Goal: Task Accomplishment & Management: Manage account settings

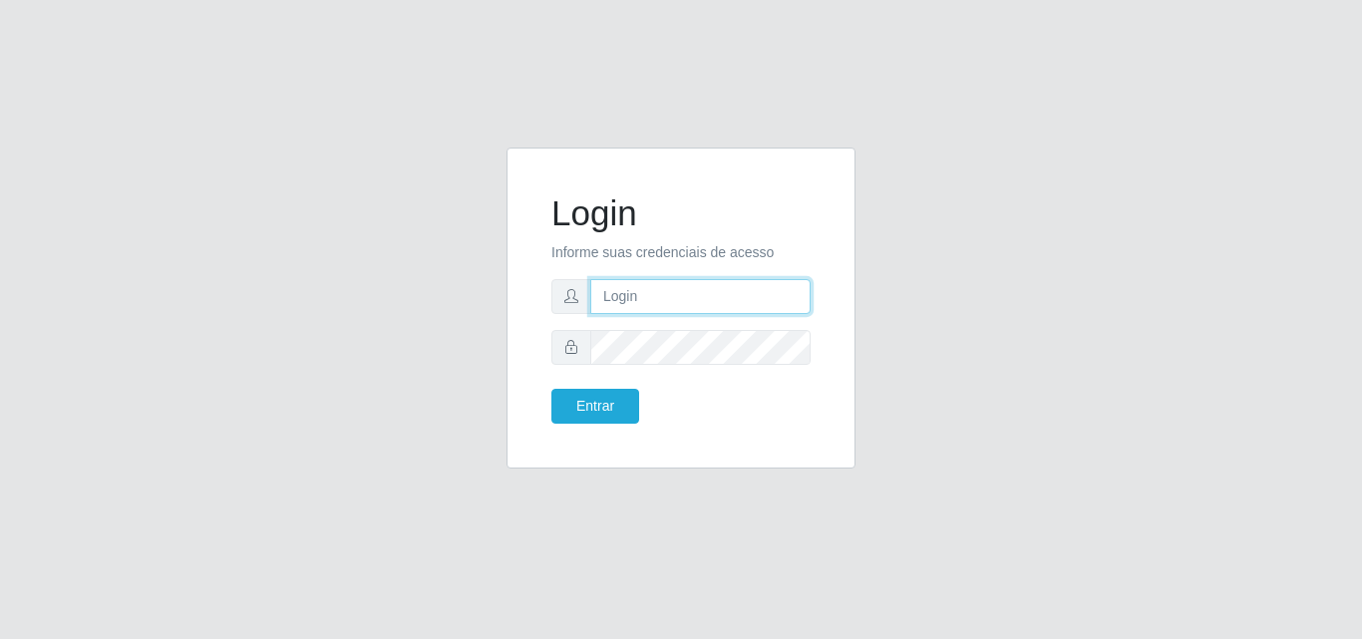
click at [650, 290] on input "text" at bounding box center [700, 296] width 220 height 35
type input "84992305899"
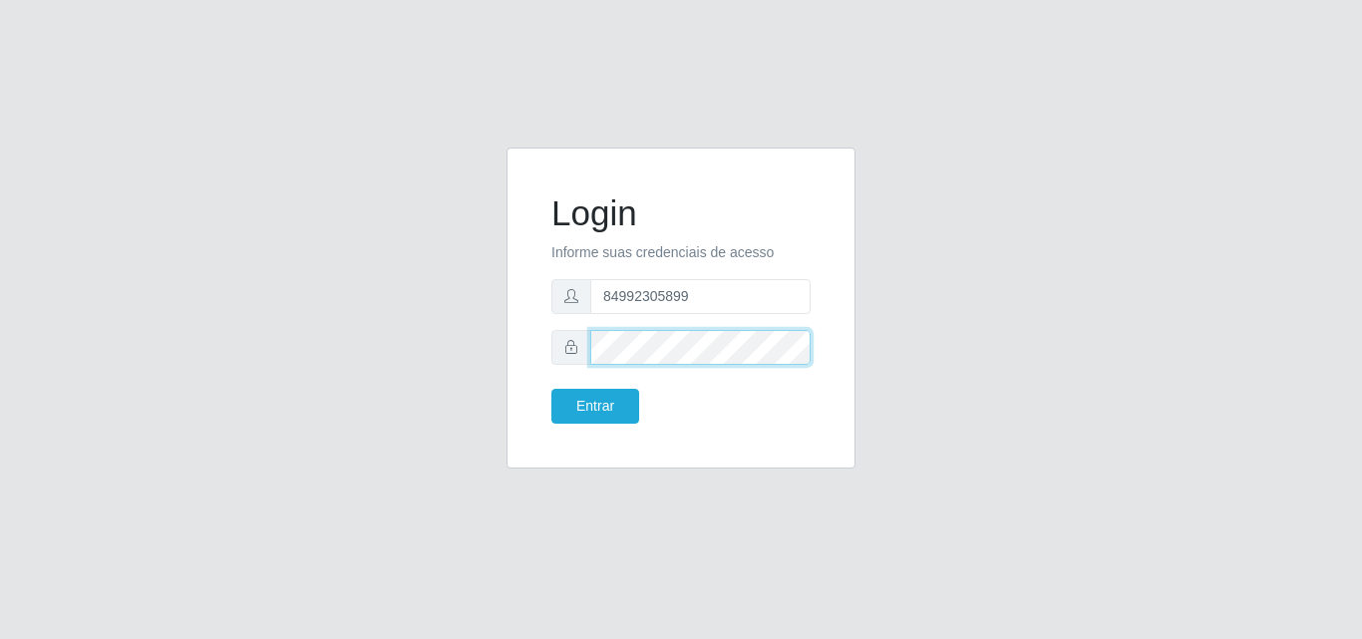
click at [551, 389] on button "Entrar" at bounding box center [595, 406] width 88 height 35
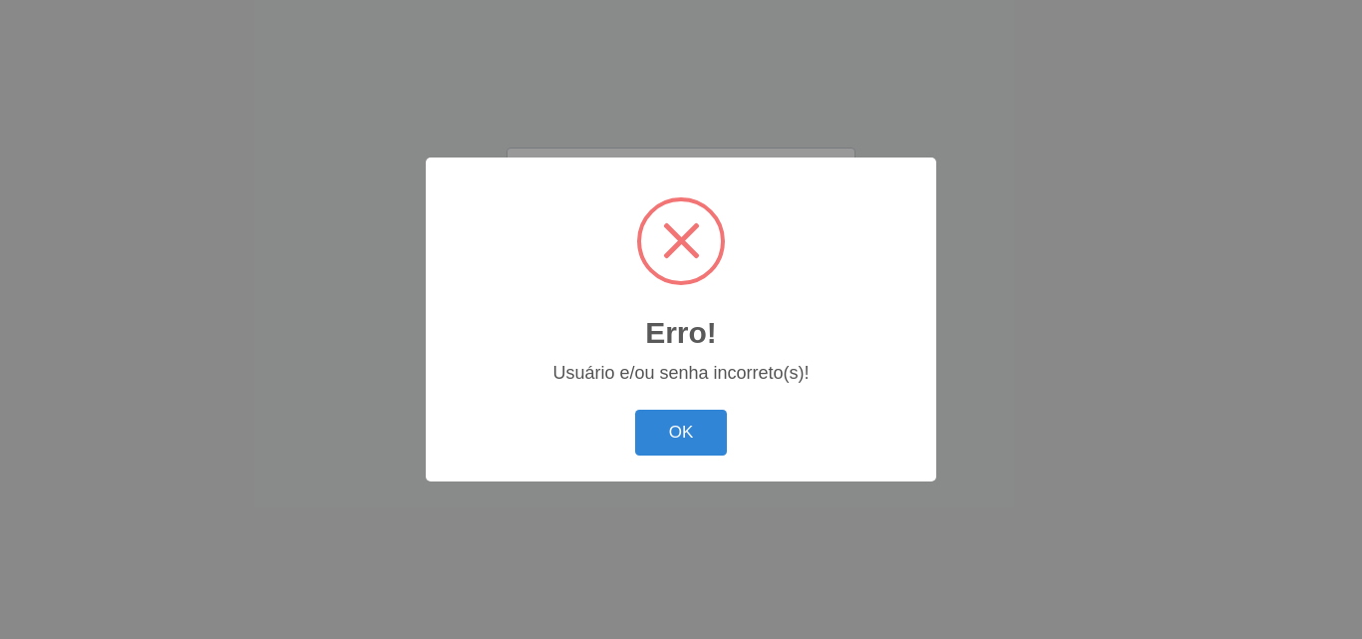
click at [635, 410] on button "OK" at bounding box center [681, 433] width 93 height 47
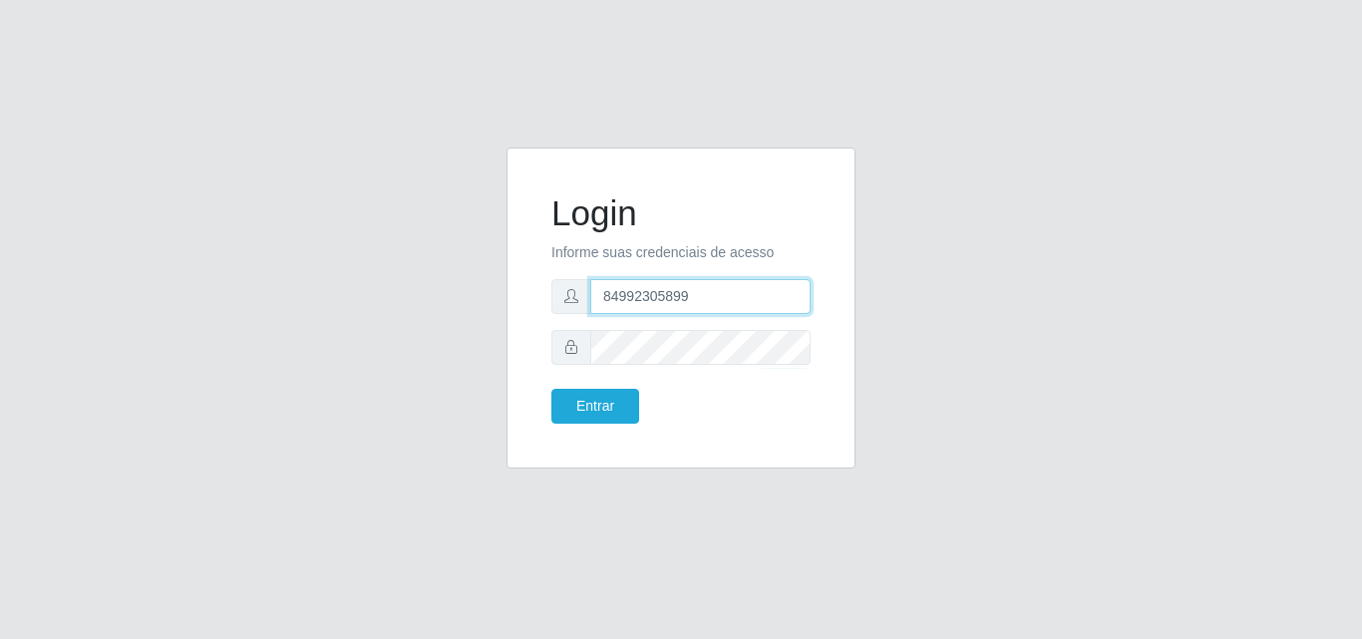
click at [614, 300] on input "84992305899" at bounding box center [700, 296] width 220 height 35
click at [607, 297] on input "84992305899" at bounding box center [700, 296] width 220 height 35
click at [606, 295] on input "84992305899" at bounding box center [700, 296] width 220 height 35
click at [616, 300] on input "[PHONE_NUMBER]" at bounding box center [700, 296] width 220 height 35
type input "[PHONE_NUMBER]"
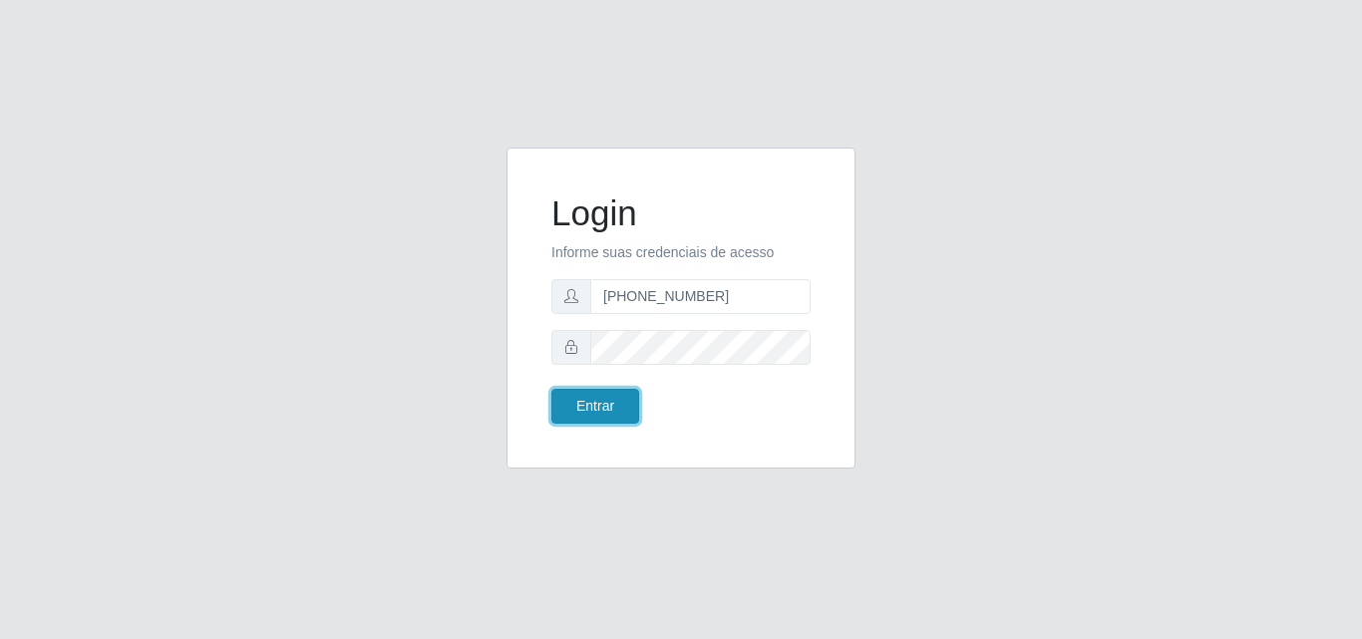
click at [609, 407] on button "Entrar" at bounding box center [595, 406] width 88 height 35
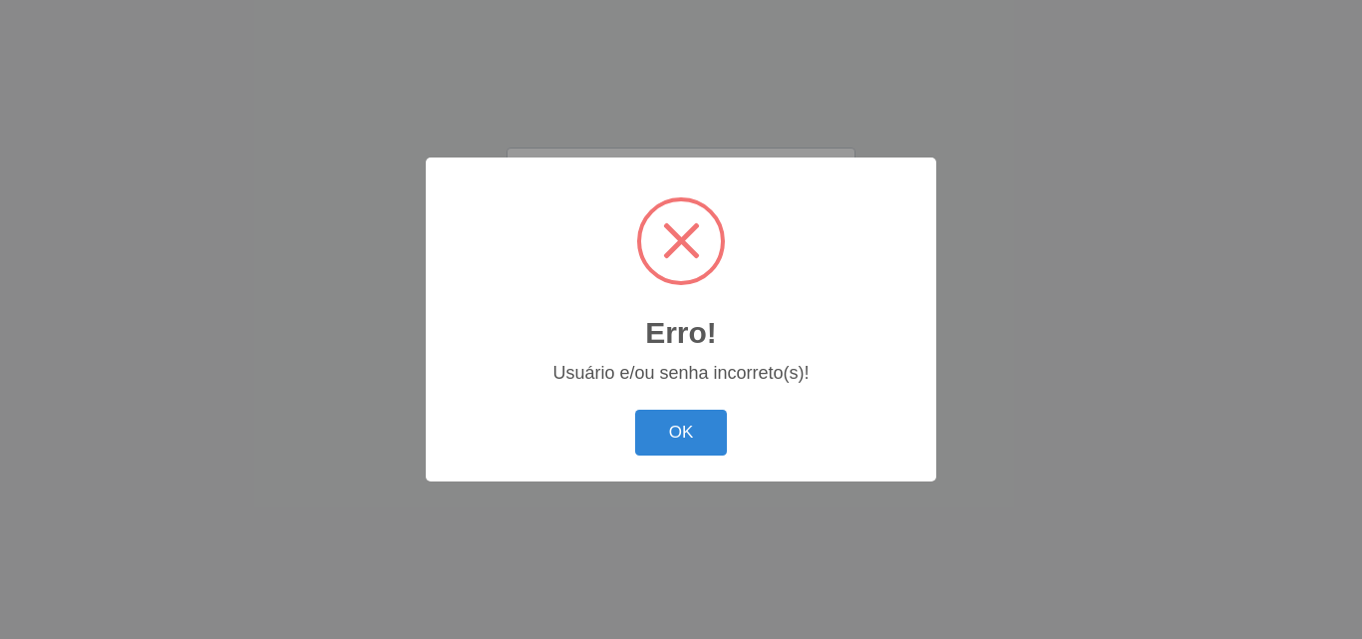
click at [635, 411] on div "OK Cancel" at bounding box center [681, 432] width 471 height 57
click at [677, 425] on button "OK" at bounding box center [681, 433] width 93 height 47
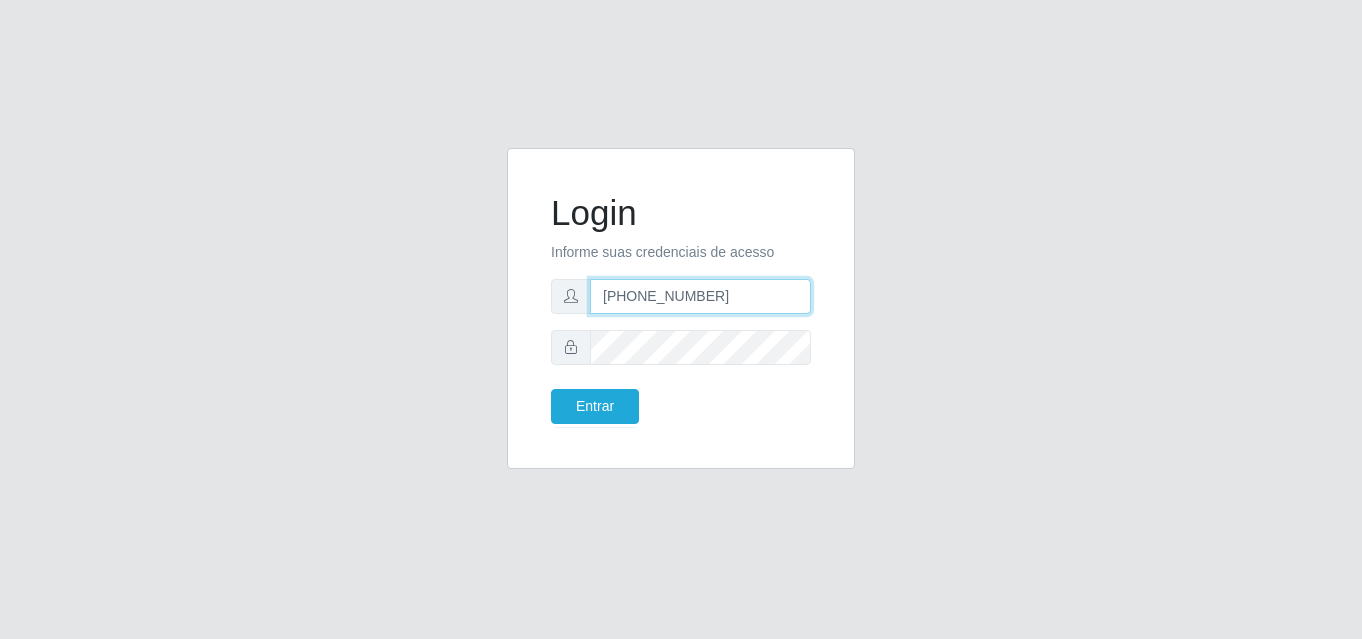
click at [705, 292] on input "[PHONE_NUMBER]" at bounding box center [700, 296] width 220 height 35
drag, startPoint x: 719, startPoint y: 291, endPoint x: 556, endPoint y: 311, distance: 163.7
click at [556, 311] on div "[PHONE_NUMBER]" at bounding box center [680, 296] width 259 height 35
click at [570, 355] on span at bounding box center [571, 347] width 40 height 35
drag, startPoint x: 570, startPoint y: 355, endPoint x: 589, endPoint y: 349, distance: 19.9
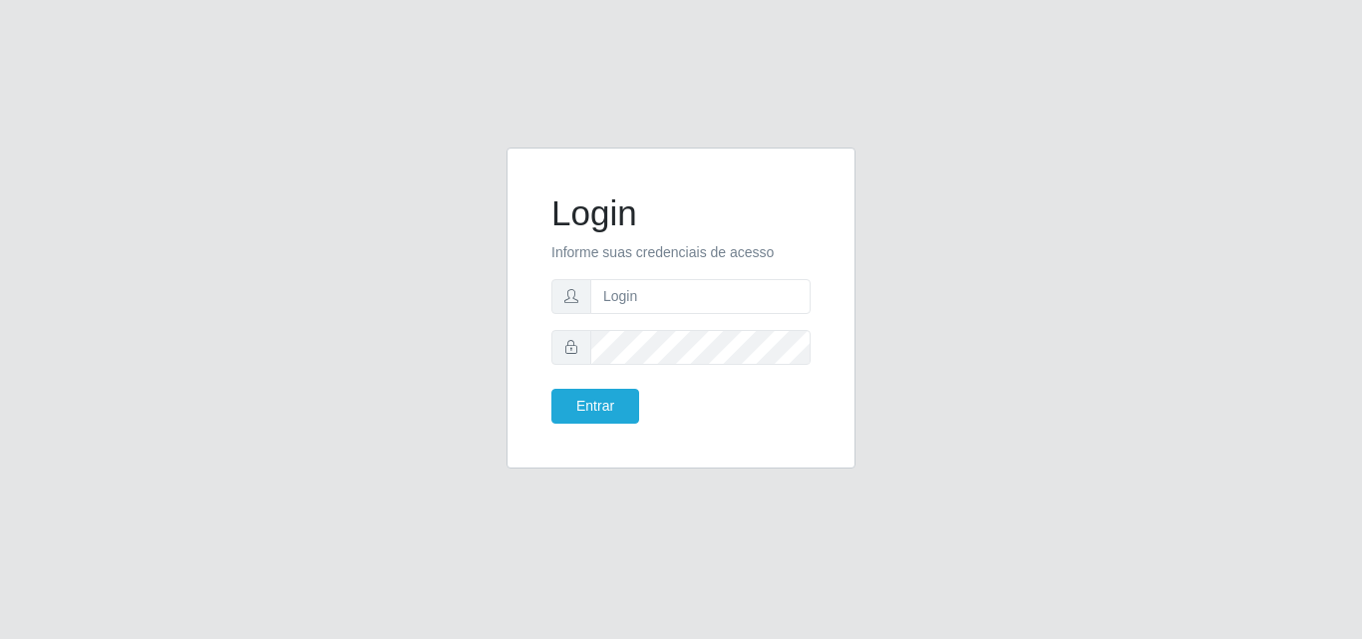
click at [573, 353] on span at bounding box center [571, 347] width 40 height 35
click at [569, 343] on div at bounding box center [680, 347] width 259 height 35
click at [629, 301] on input "text" at bounding box center [700, 296] width 220 height 35
click at [606, 400] on button "Entrar" at bounding box center [595, 406] width 88 height 35
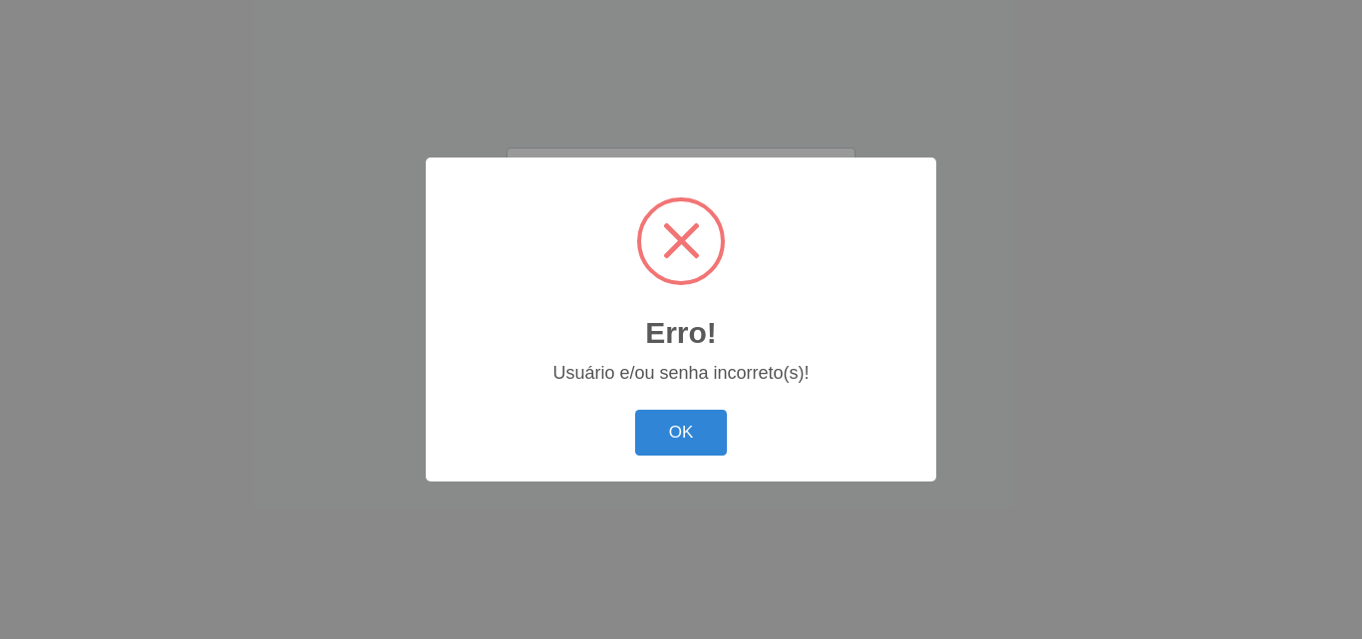
click at [665, 394] on div "Erro! × Usuário e/ou senha incorreto(s)! OK Cancel" at bounding box center [681, 319] width 511 height 323
click at [665, 395] on div "Erro! × Usuário e/ou senha incorreto(s)! OK Cancel" at bounding box center [681, 319] width 511 height 323
click at [670, 419] on button "OK" at bounding box center [681, 433] width 93 height 47
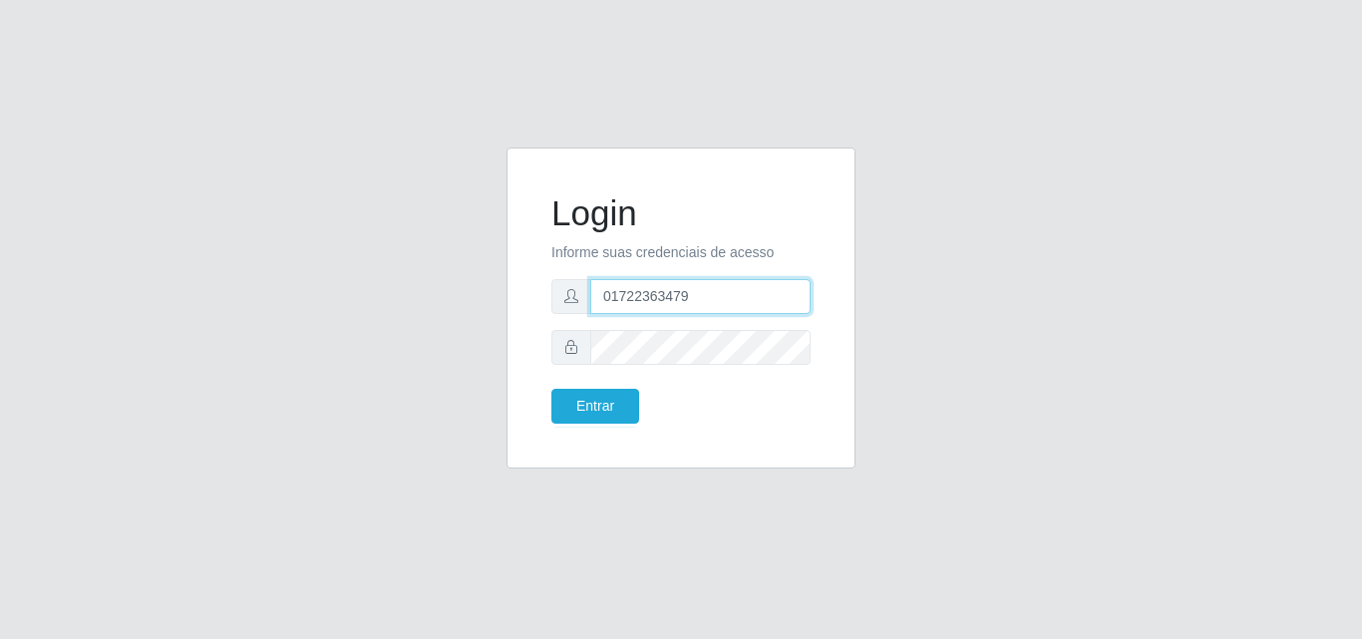
drag, startPoint x: 674, startPoint y: 293, endPoint x: 553, endPoint y: 320, distance: 123.6
click at [553, 320] on form "Login Informe suas credenciais de acesso 01722363479 Entrar" at bounding box center [680, 307] width 259 height 231
type input "[PHONE_NUMBER]"
click at [551, 389] on button "Entrar" at bounding box center [595, 406] width 88 height 35
